Goal: Communication & Community: Connect with others

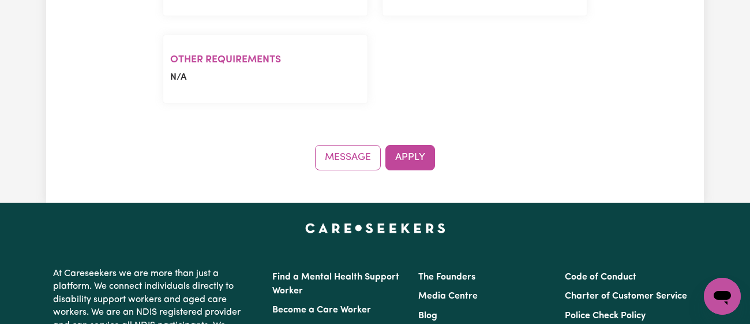
scroll to position [880, 0]
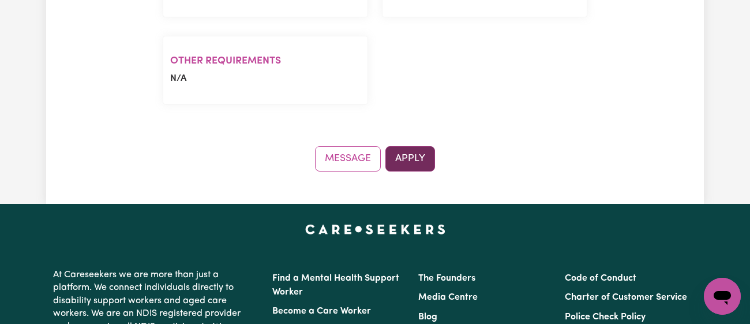
click at [412, 146] on button "Apply" at bounding box center [411, 158] width 50 height 25
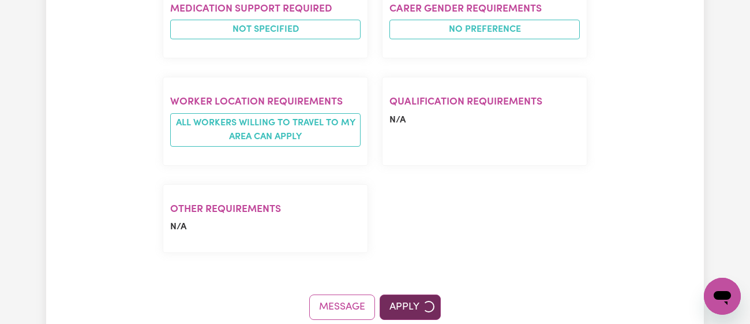
scroll to position [733, 0]
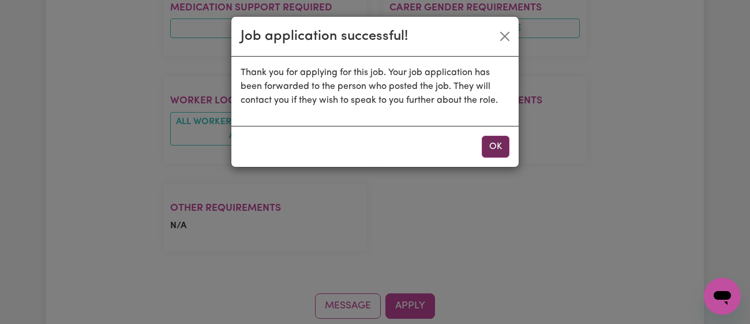
click at [491, 156] on button "OK" at bounding box center [496, 147] width 28 height 22
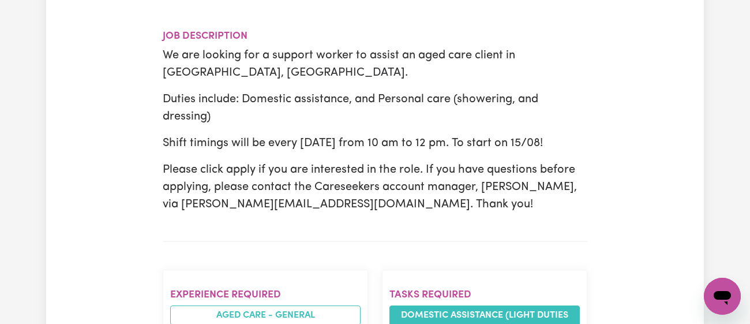
scroll to position [0, 0]
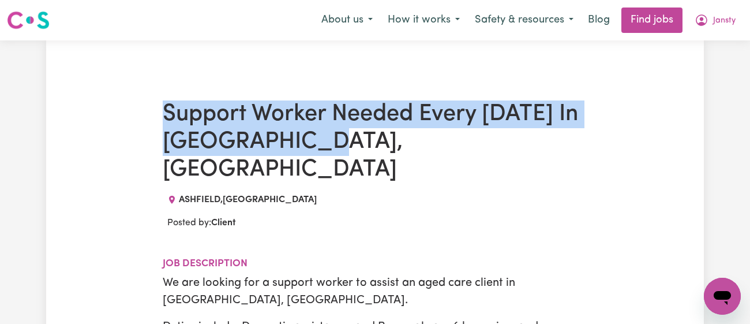
drag, startPoint x: 168, startPoint y: 110, endPoint x: 346, endPoint y: 135, distance: 180.1
click at [346, 135] on h1 "Support Worker Needed Every [DATE] In [GEOGRAPHIC_DATA], [GEOGRAPHIC_DATA]" at bounding box center [375, 141] width 425 height 83
copy h1 "Support Worker Needed Every [DATE] In [GEOGRAPHIC_DATA], [GEOGRAPHIC_DATA]"
click at [384, 145] on h1 "Support Worker Needed Every [DATE] In [GEOGRAPHIC_DATA], [GEOGRAPHIC_DATA]" at bounding box center [375, 141] width 425 height 83
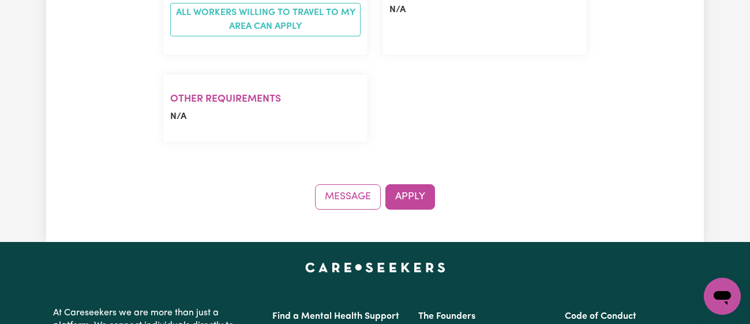
scroll to position [841, 0]
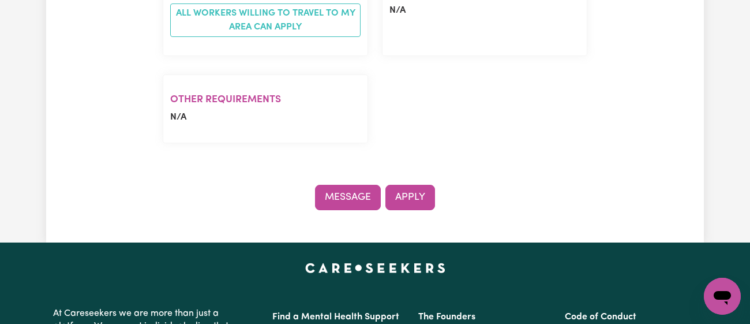
click at [363, 185] on button "Message" at bounding box center [348, 197] width 66 height 25
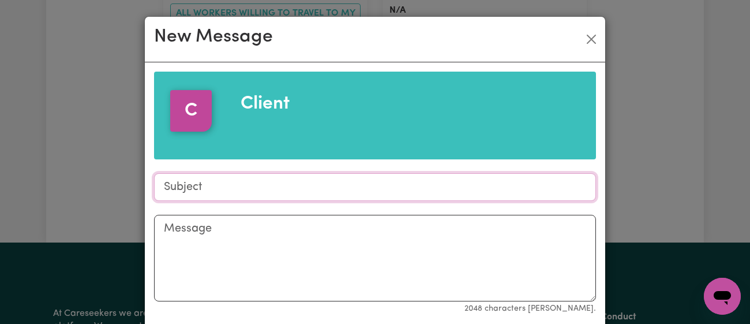
click at [353, 191] on input "Subject" at bounding box center [375, 187] width 442 height 28
click at [592, 36] on button "Close" at bounding box center [591, 39] width 18 height 18
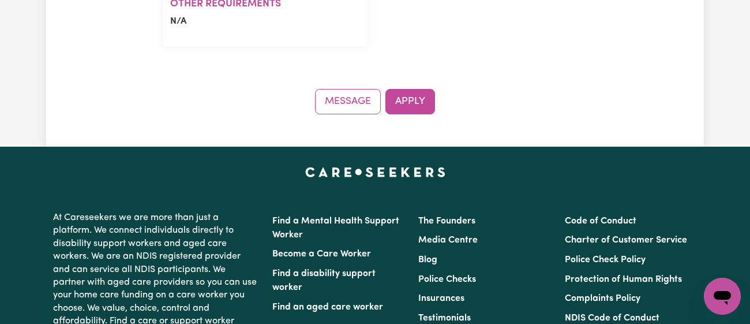
scroll to position [938, 0]
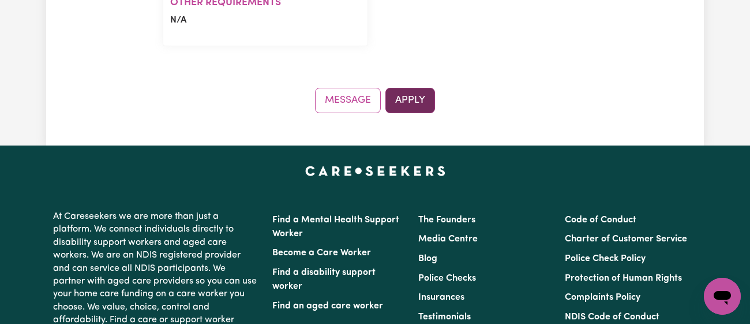
click at [432, 88] on button "Apply" at bounding box center [411, 100] width 50 height 25
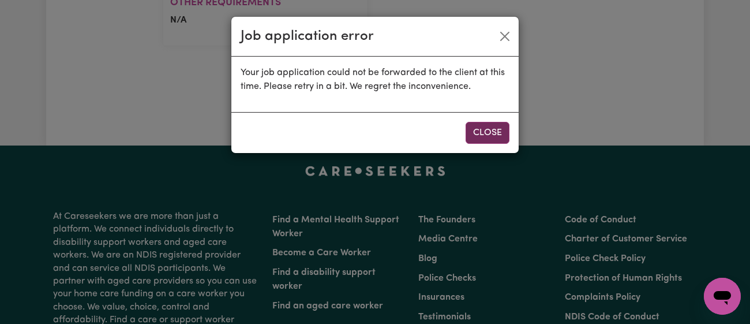
click at [488, 132] on button "Close" at bounding box center [488, 133] width 44 height 22
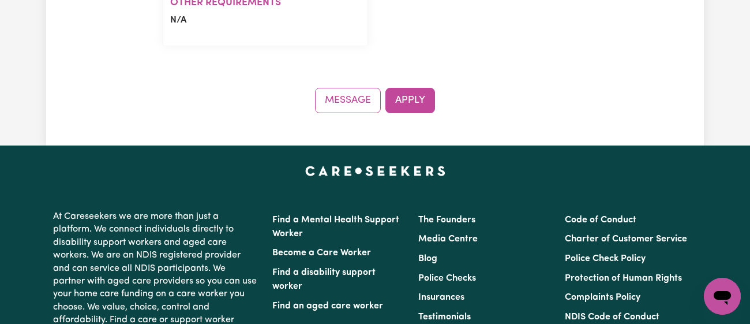
scroll to position [0, 0]
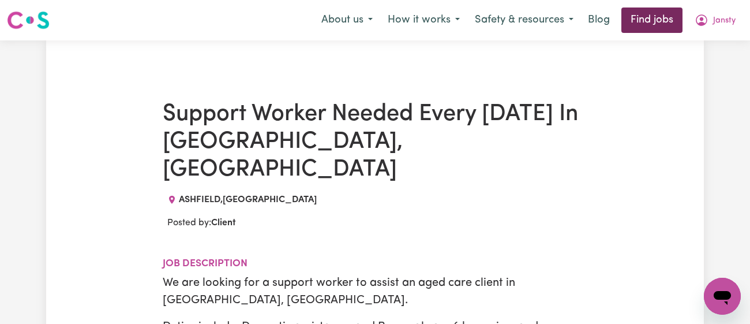
click at [666, 18] on link "Find jobs" at bounding box center [652, 20] width 61 height 25
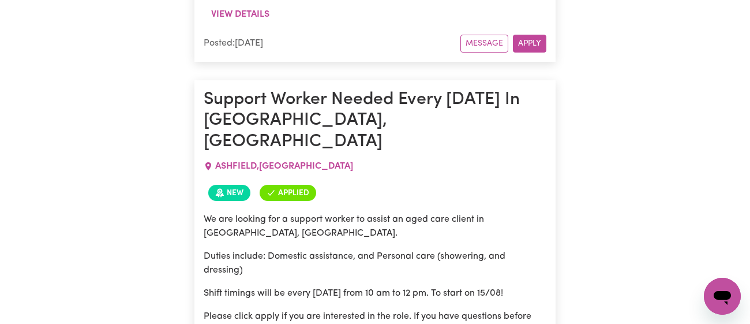
scroll to position [1287, 0]
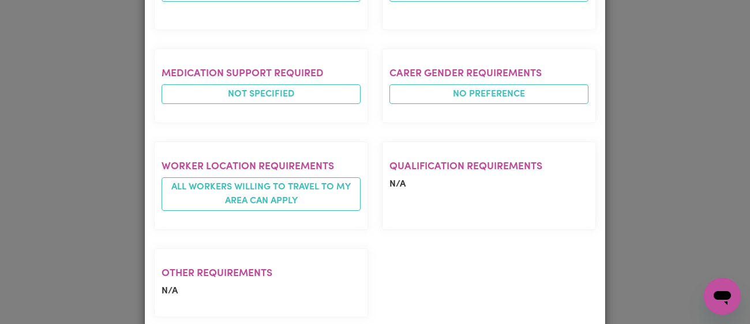
scroll to position [0, 0]
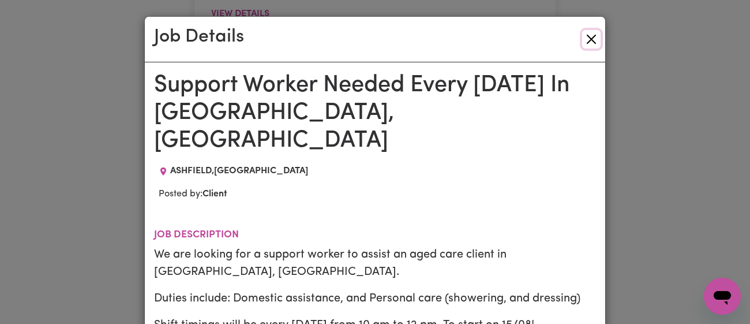
click at [595, 46] on button "Close" at bounding box center [591, 39] width 18 height 18
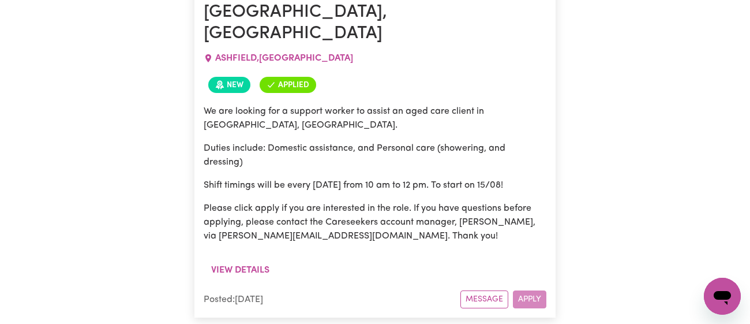
scroll to position [1395, 0]
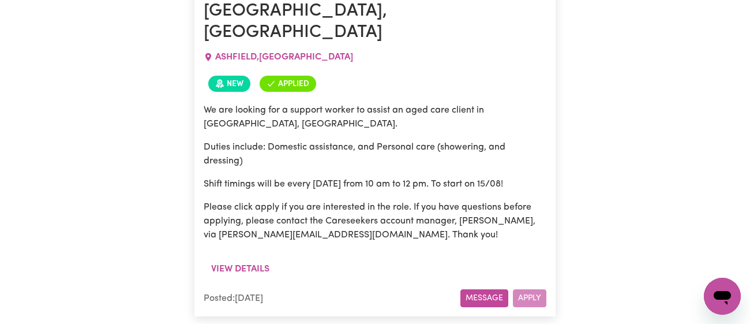
click at [490, 289] on button "Message" at bounding box center [485, 298] width 48 height 18
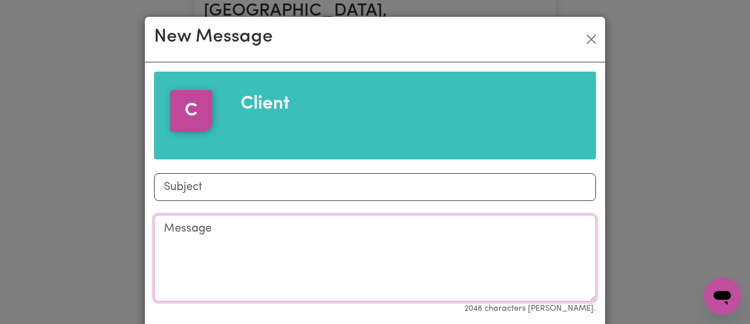
click at [346, 231] on textarea "Message" at bounding box center [375, 258] width 442 height 87
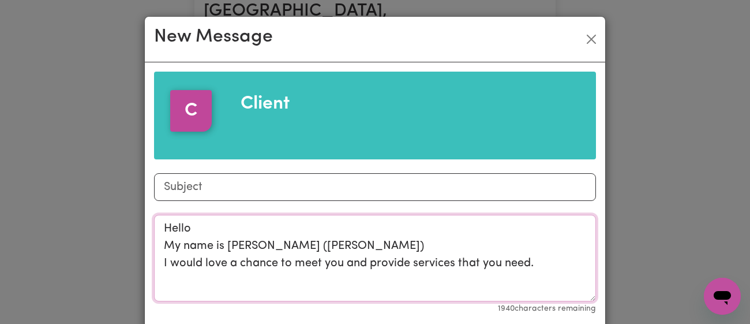
type textarea "Hello My name is [PERSON_NAME] ([PERSON_NAME]) I would love a chance to meet yo…"
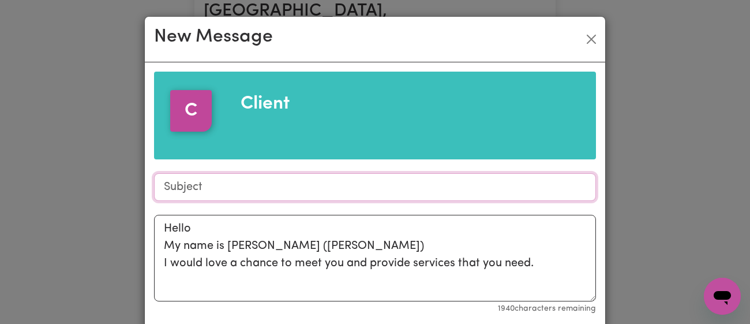
click at [318, 186] on input "Subject" at bounding box center [375, 187] width 442 height 28
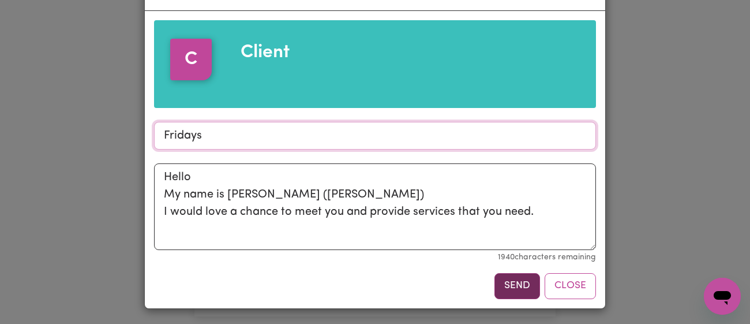
type input "Fridays"
click at [502, 275] on button "Send" at bounding box center [518, 285] width 46 height 25
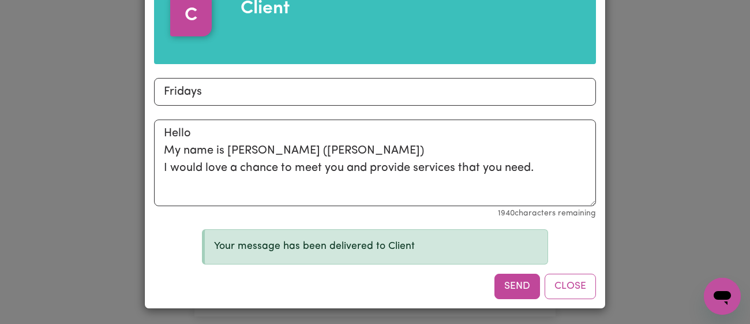
scroll to position [0, 0]
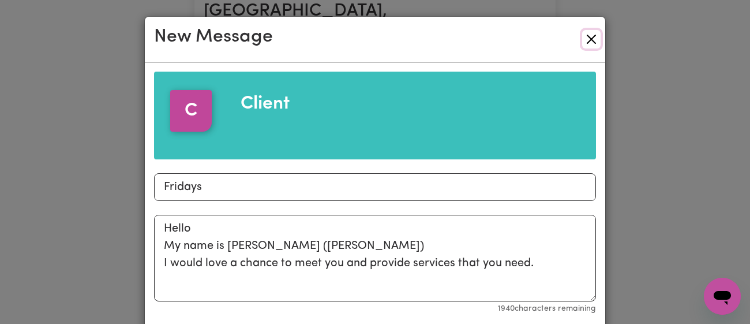
click at [591, 40] on button "Close" at bounding box center [591, 39] width 18 height 18
